Goal: Register for event/course

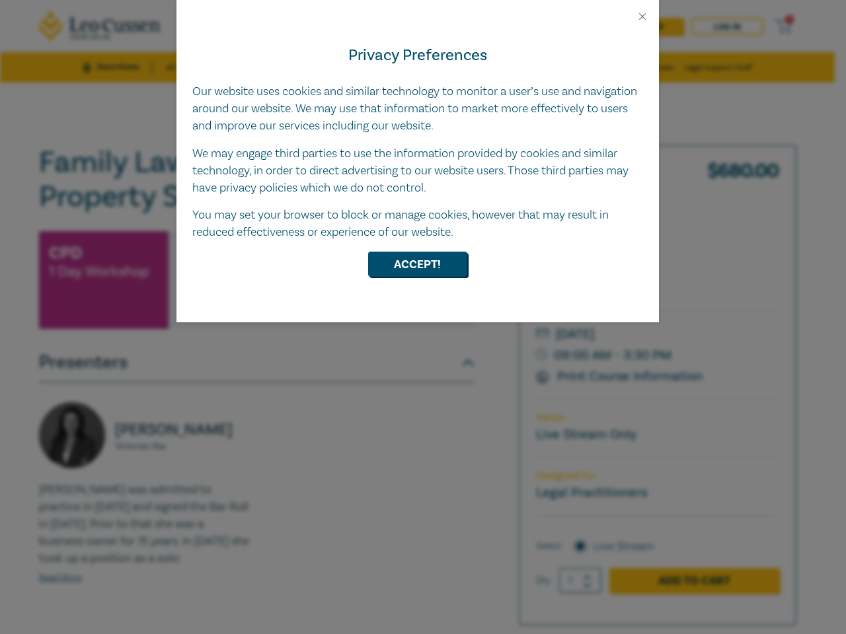
click at [423, 317] on div "Privacy Preferences Our website uses cookies and similar technology to monitor …" at bounding box center [417, 172] width 482 height 300
click at [642, 17] on button "Close" at bounding box center [642, 17] width 12 height 12
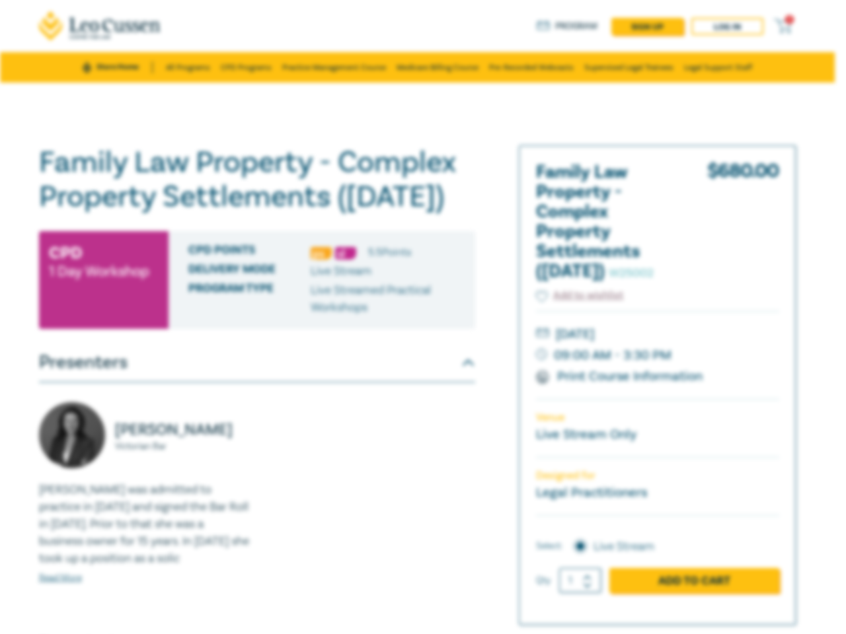
click at [418, 264] on div "Family Law Property - Complex Property Settlements ([DATE]) W25002 CPD 1 Day Wo…" at bounding box center [257, 475] width 436 height 661
